Goal: Information Seeking & Learning: Learn about a topic

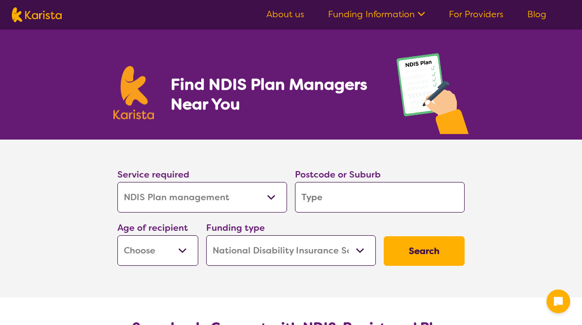
select select "NDIS Plan management"
select select "NDIS"
select select "NDIS Plan management"
select select "NDIS"
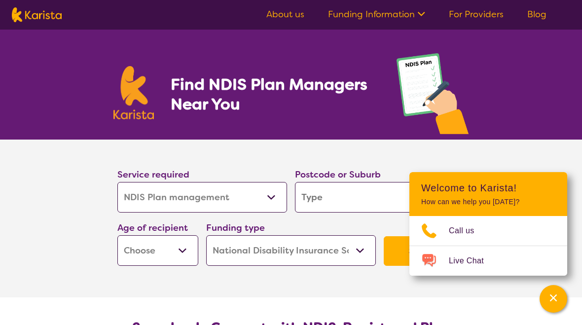
click at [310, 201] on input "search" at bounding box center [380, 197] width 170 height 31
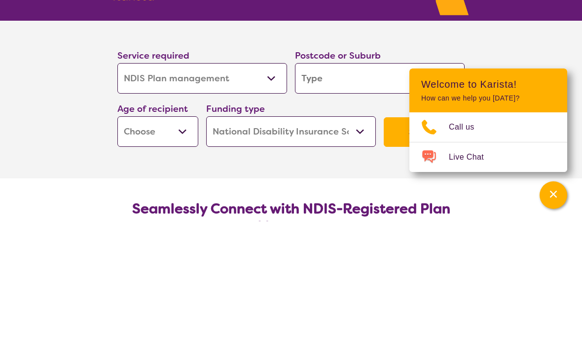
type input "3"
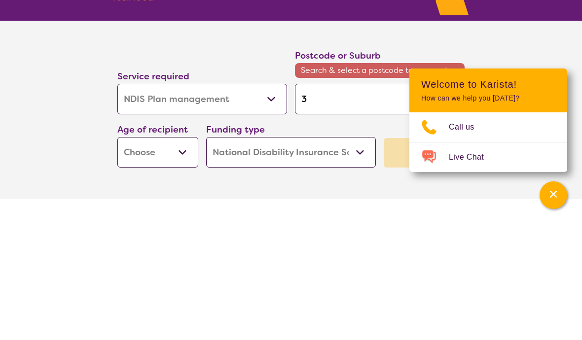
type input "38"
type input "381"
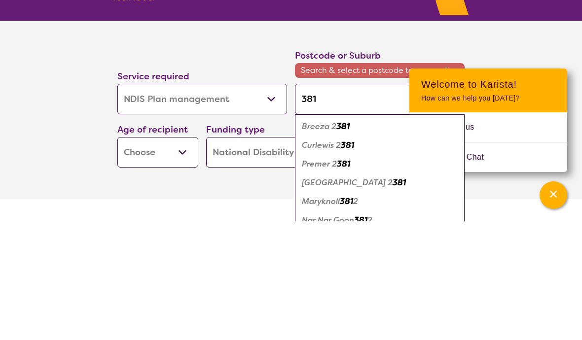
type input "3810"
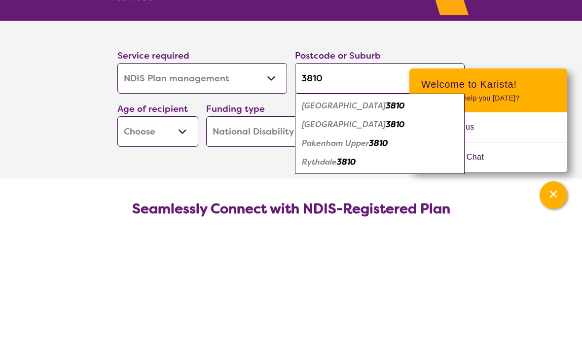
type input "3810"
click at [386, 219] on em "3810" at bounding box center [395, 224] width 19 height 10
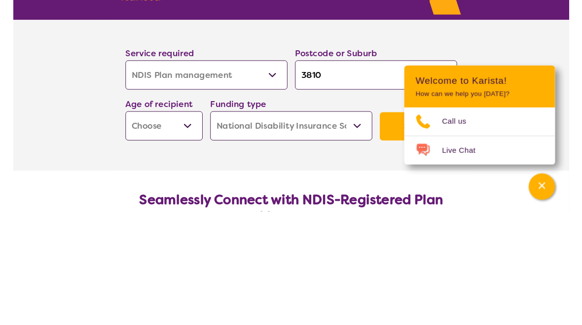
scroll to position [119, 0]
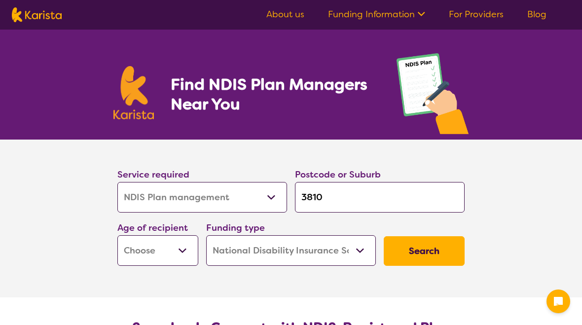
select select "NDIS Plan management"
select select "NDIS"
select select "NDIS Plan management"
select select "NDIS"
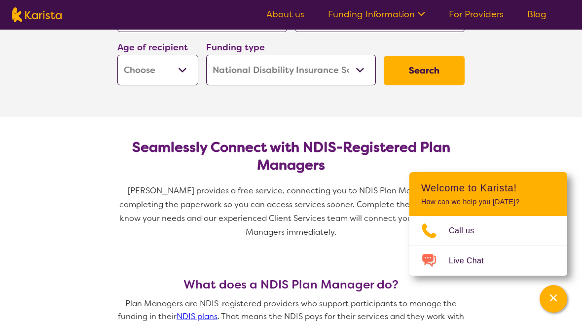
scroll to position [179, 0]
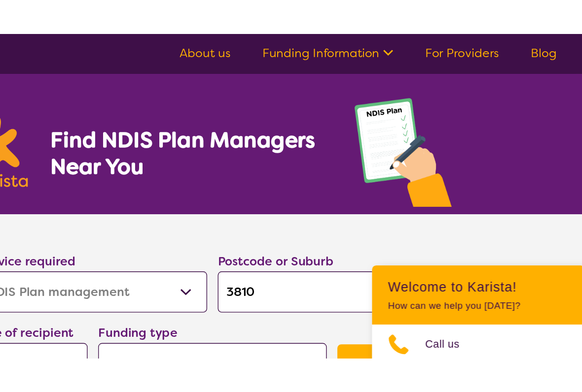
scroll to position [0, 0]
